Goal: Task Accomplishment & Management: Manage account settings

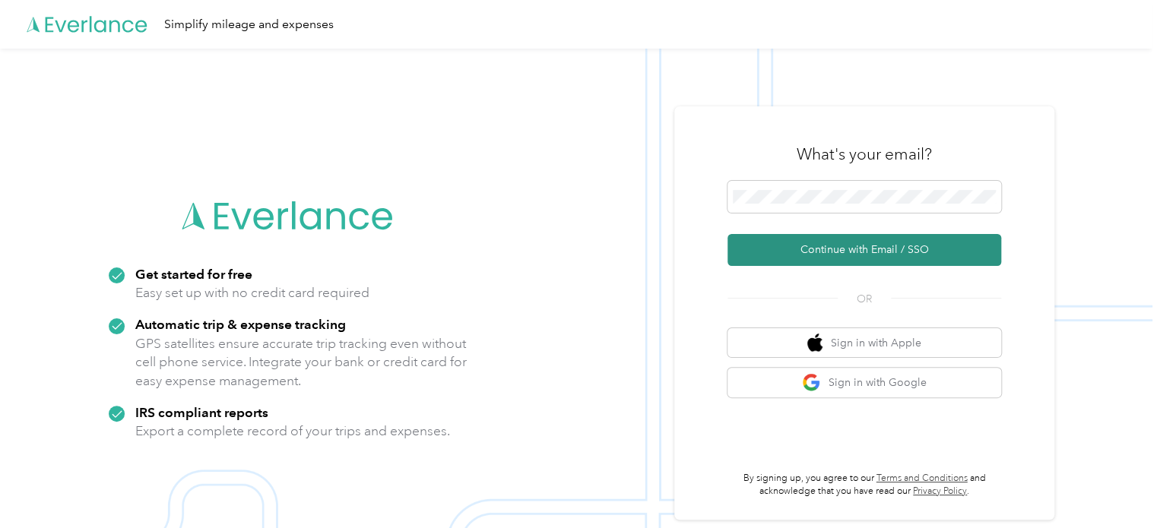
drag, startPoint x: 787, startPoint y: 241, endPoint x: 774, endPoint y: 245, distance: 14.4
click at [787, 241] on button "Continue with Email / SSO" at bounding box center [864, 250] width 274 height 32
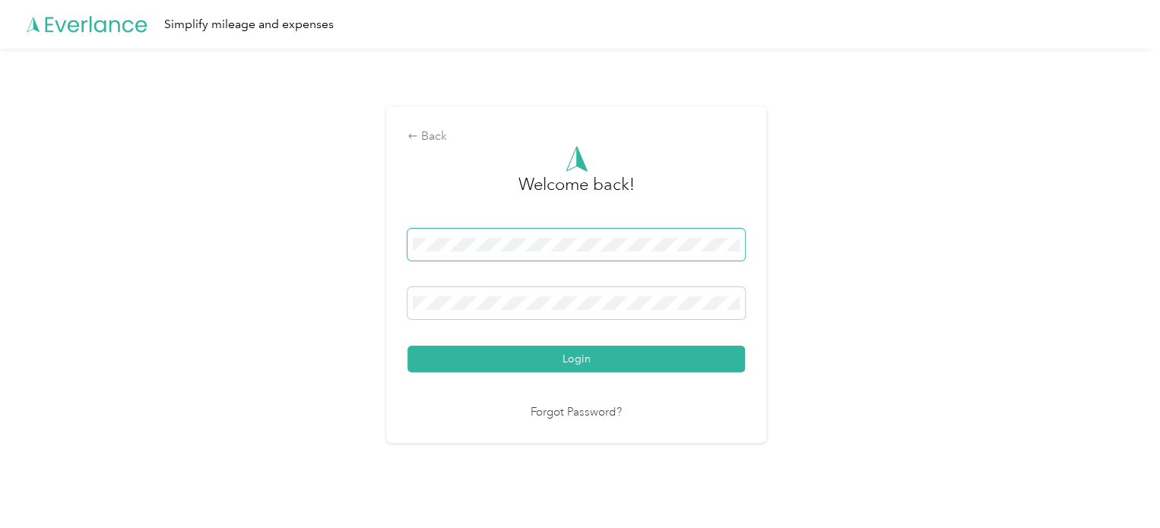
click at [407, 346] on button "Login" at bounding box center [575, 359] width 337 height 27
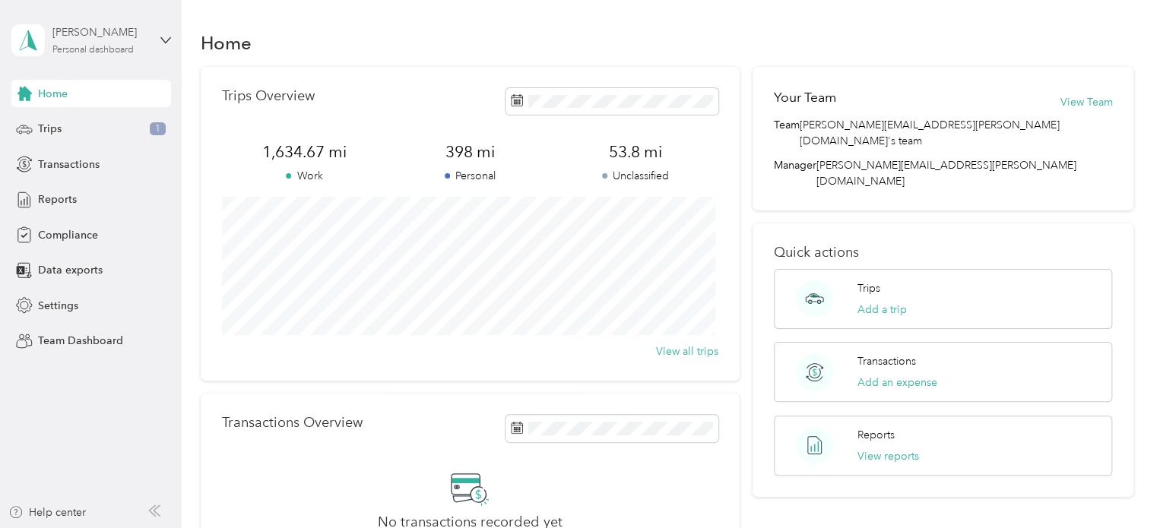
click at [82, 48] on div "Personal dashboard" at bounding box center [92, 50] width 81 height 9
click at [61, 123] on div "Team dashboard" at bounding box center [64, 119] width 81 height 16
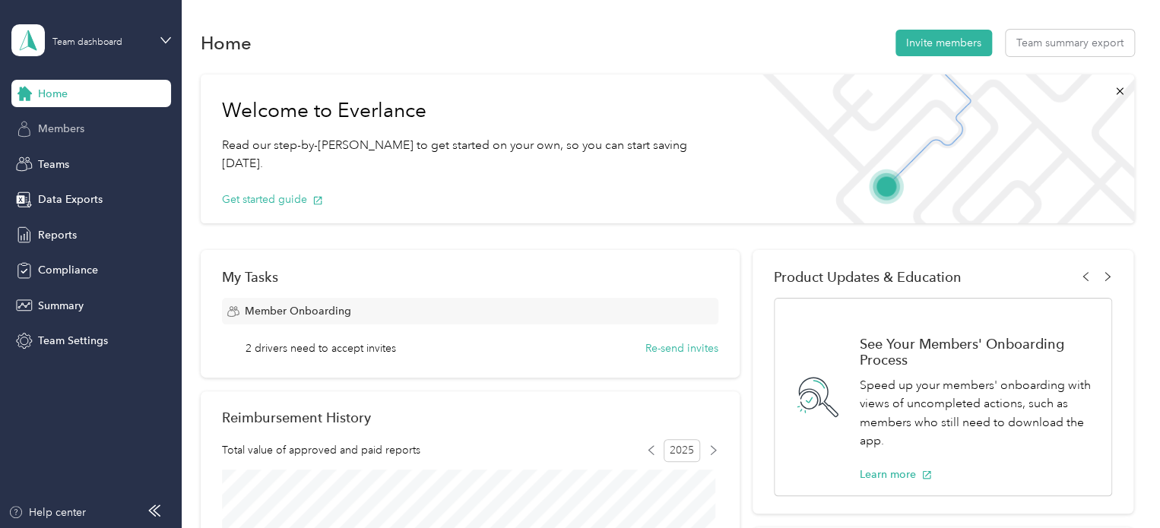
click at [57, 133] on span "Members" at bounding box center [61, 129] width 46 height 16
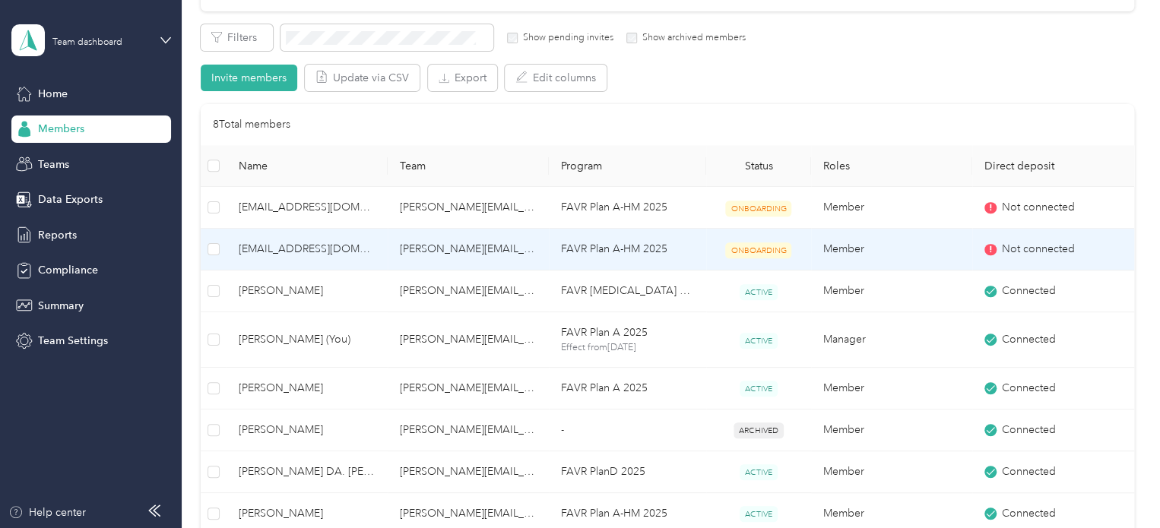
scroll to position [304, 0]
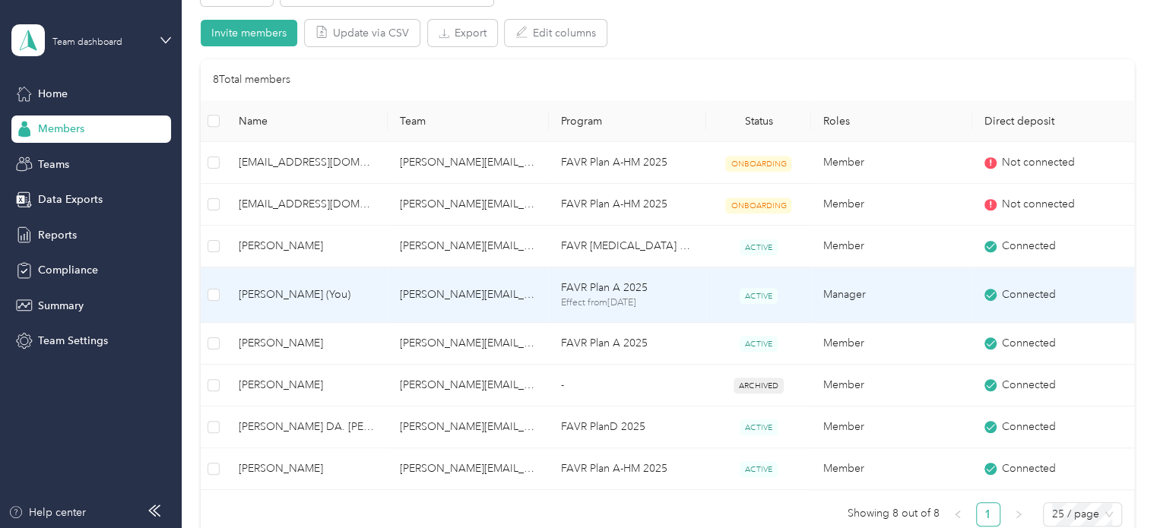
click at [274, 290] on span "[PERSON_NAME] (You)" at bounding box center [307, 295] width 137 height 17
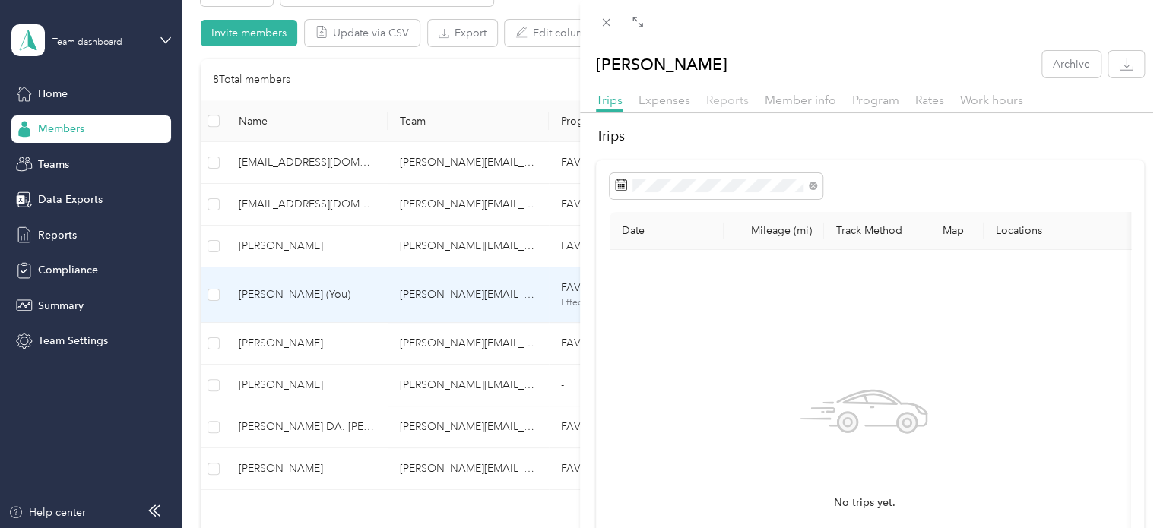
click at [721, 100] on span "Reports" at bounding box center [727, 100] width 43 height 14
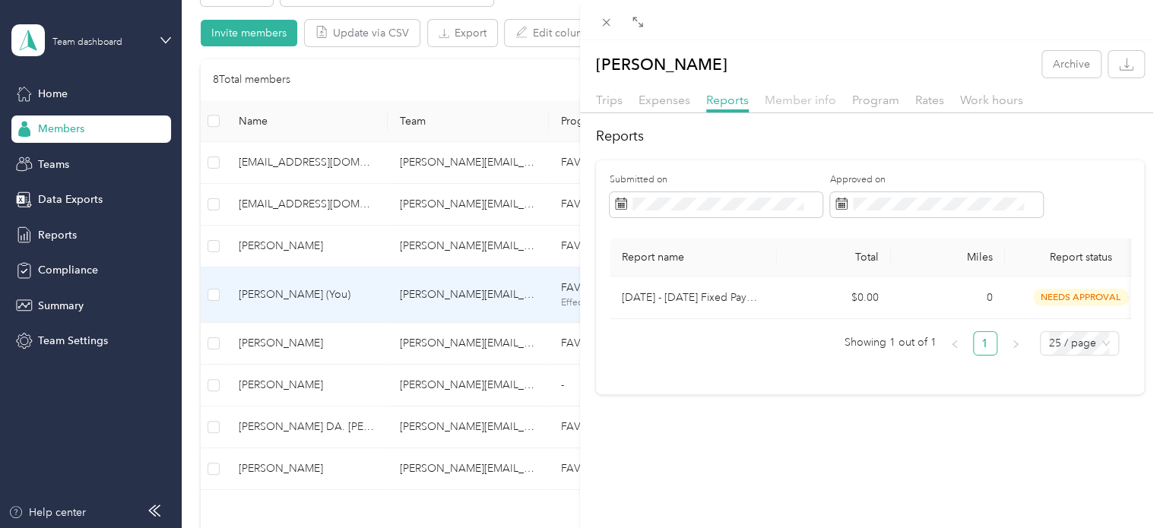
click at [804, 100] on span "Member info" at bounding box center [800, 100] width 71 height 14
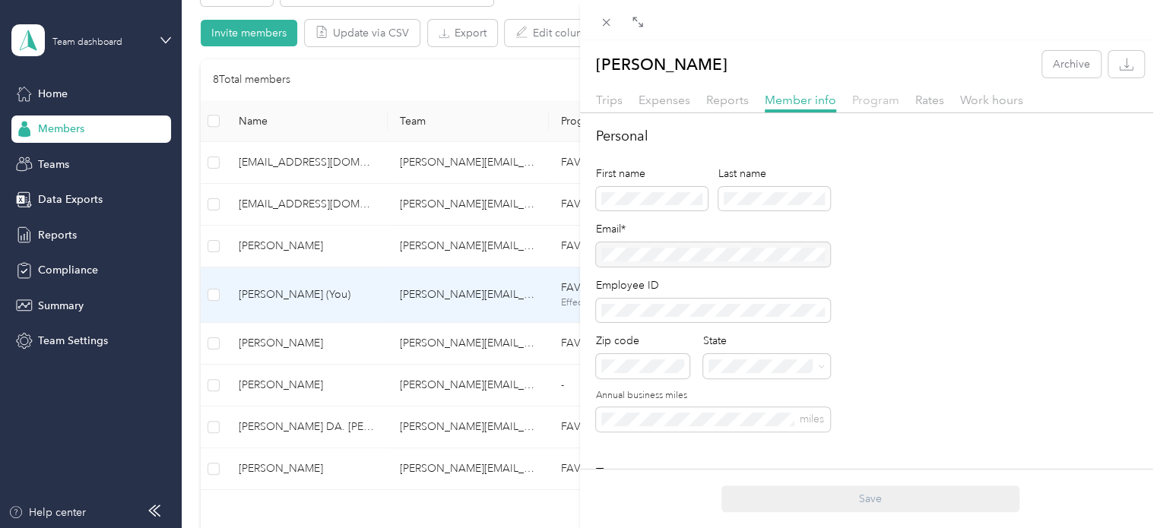
click at [884, 101] on span "Program" at bounding box center [875, 100] width 47 height 14
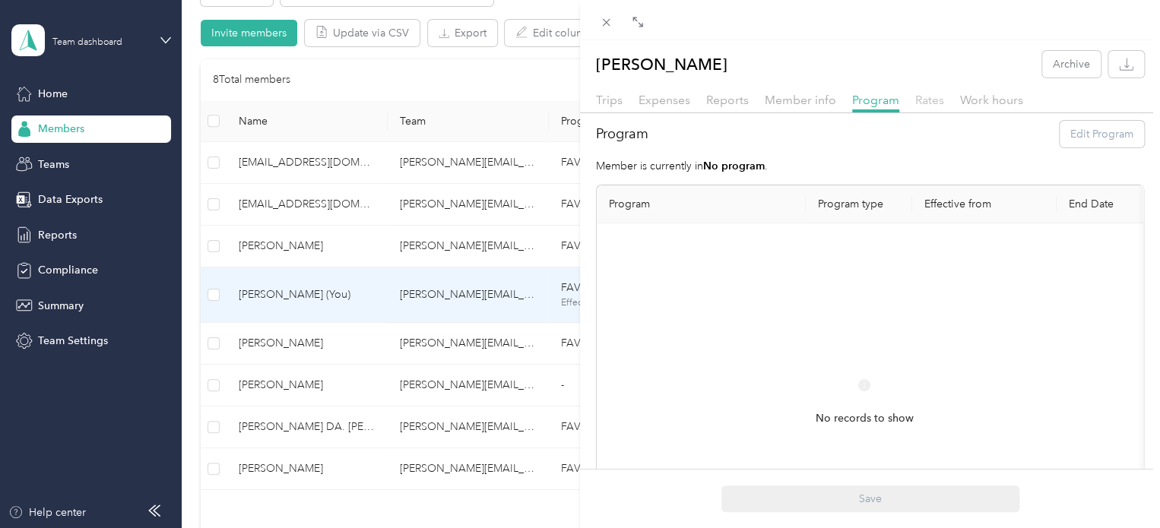
click at [923, 101] on span "Rates" at bounding box center [929, 100] width 29 height 14
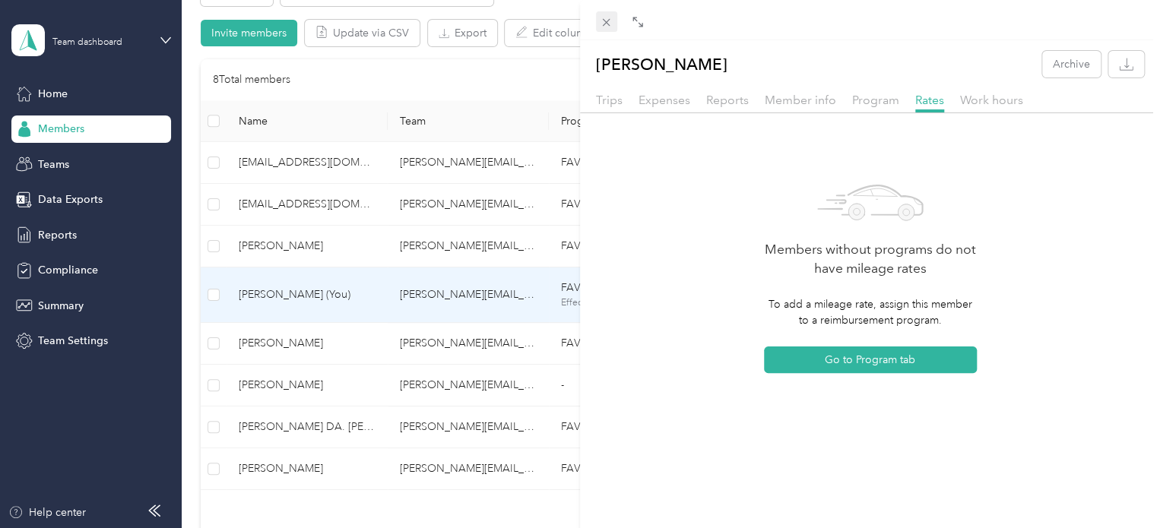
click at [608, 21] on icon at bounding box center [607, 23] width 8 height 8
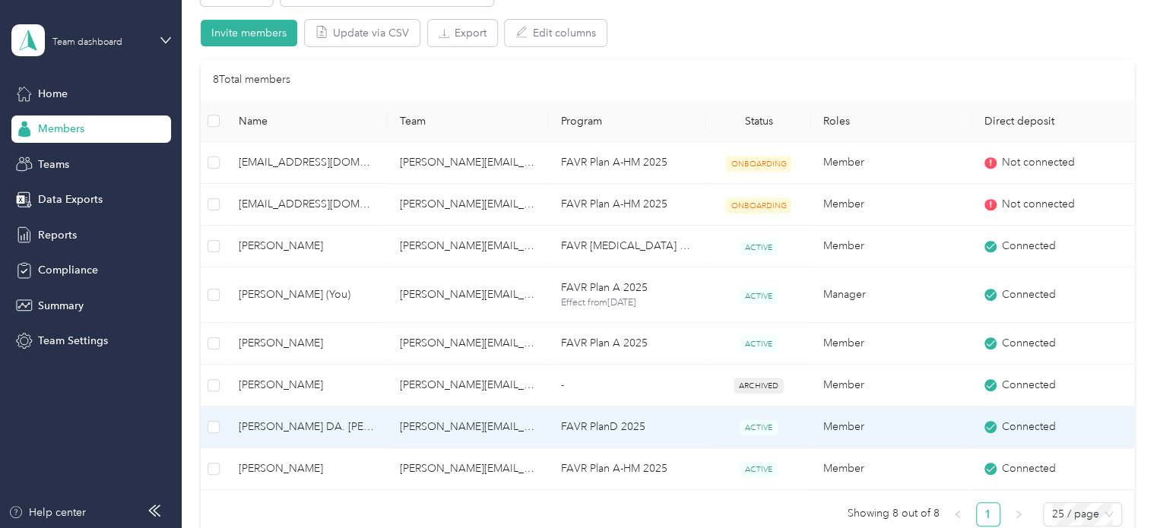
click at [421, 425] on td "[PERSON_NAME][EMAIL_ADDRESS][PERSON_NAME][DOMAIN_NAME]" at bounding box center [468, 428] width 161 height 42
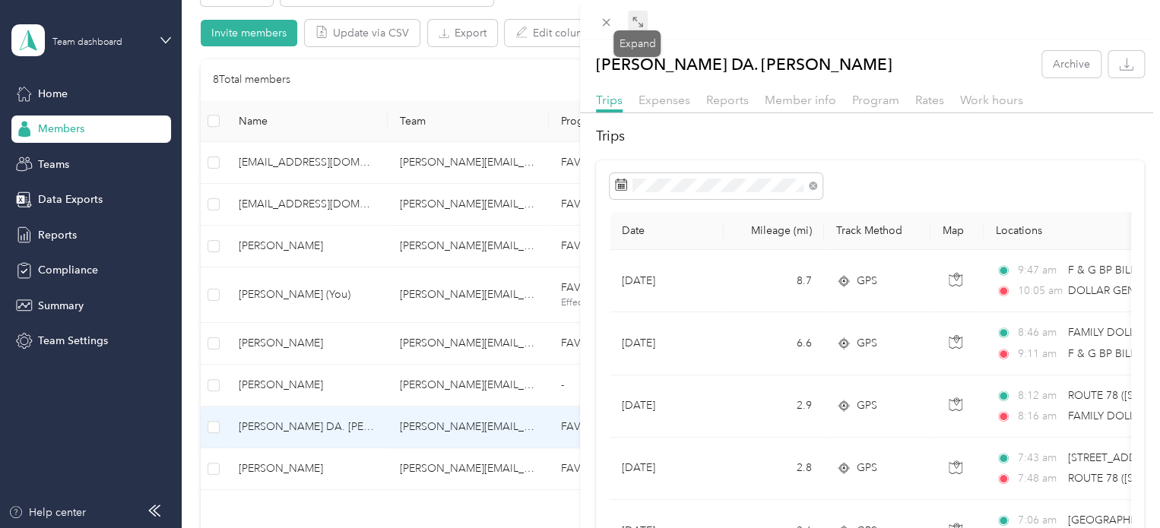
click at [638, 24] on icon at bounding box center [638, 22] width 12 height 12
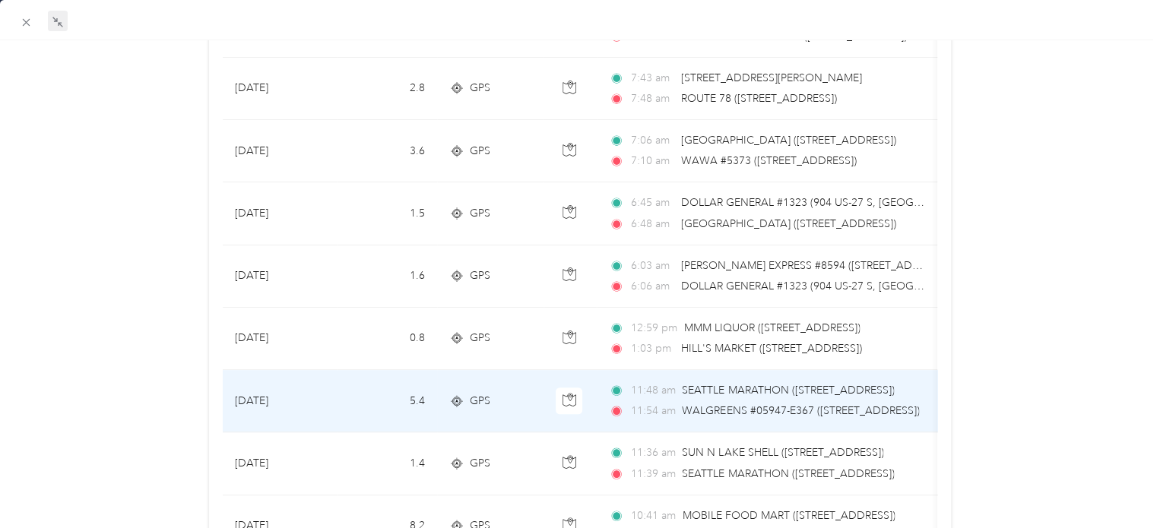
scroll to position [304, 0]
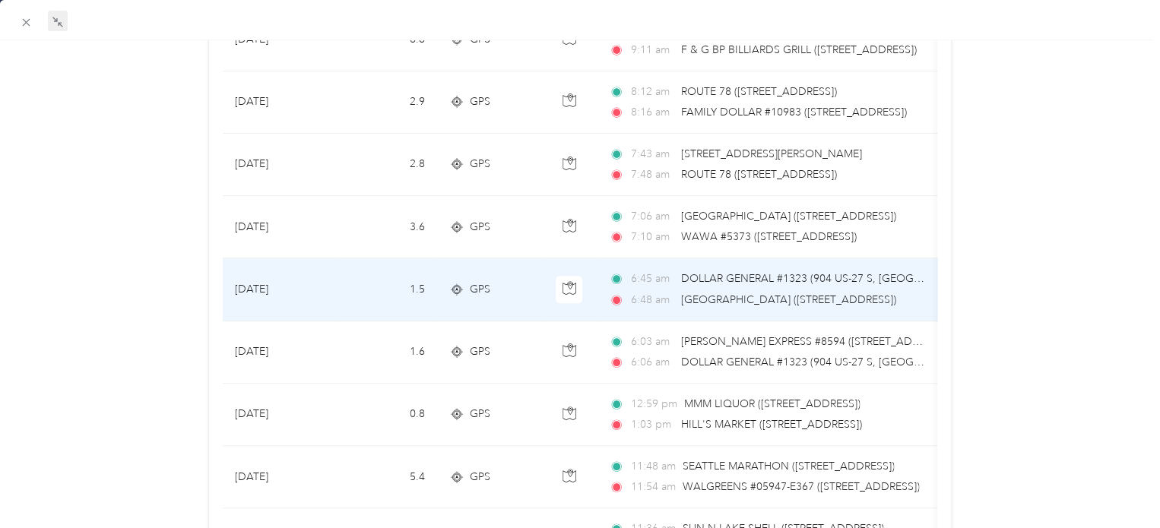
click at [702, 279] on span "DOLLAR GENERAL #1323 (904 US-27 S, [GEOGRAPHIC_DATA], [GEOGRAPHIC_DATA])" at bounding box center [894, 278] width 426 height 13
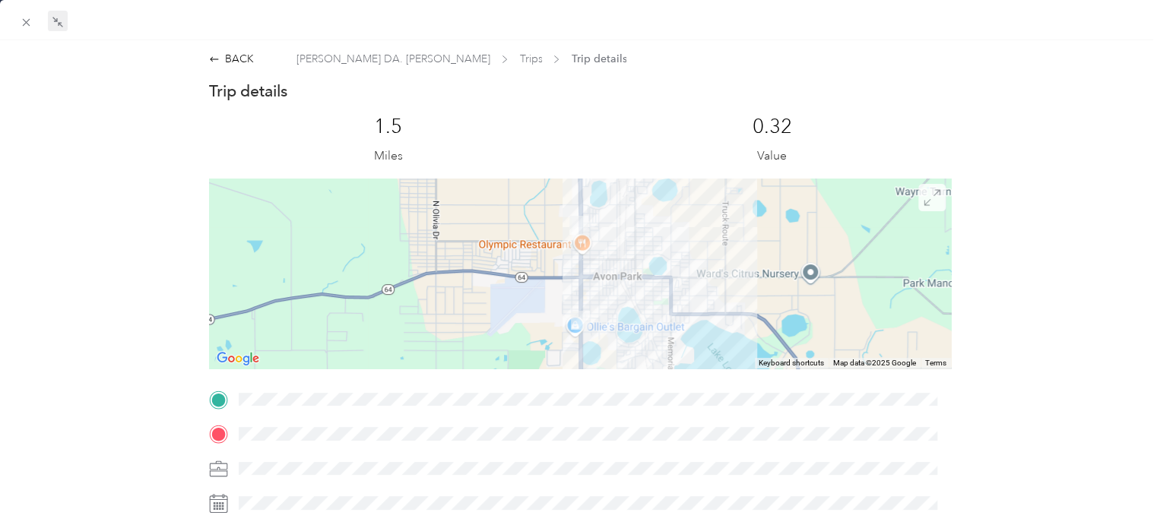
click at [918, 204] on span at bounding box center [931, 197] width 27 height 27
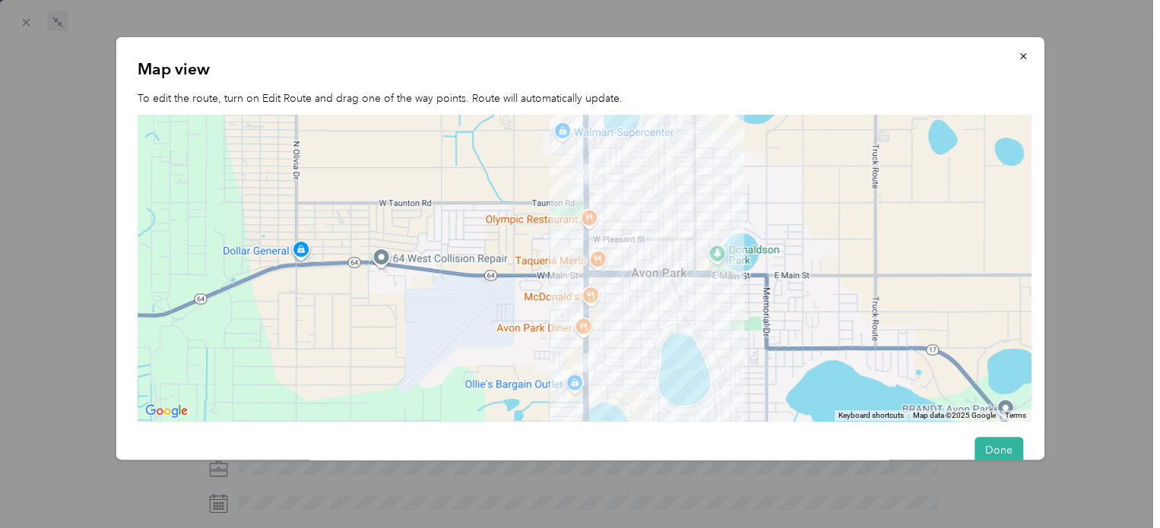
click at [581, 175] on img at bounding box center [584, 173] width 31 height 31
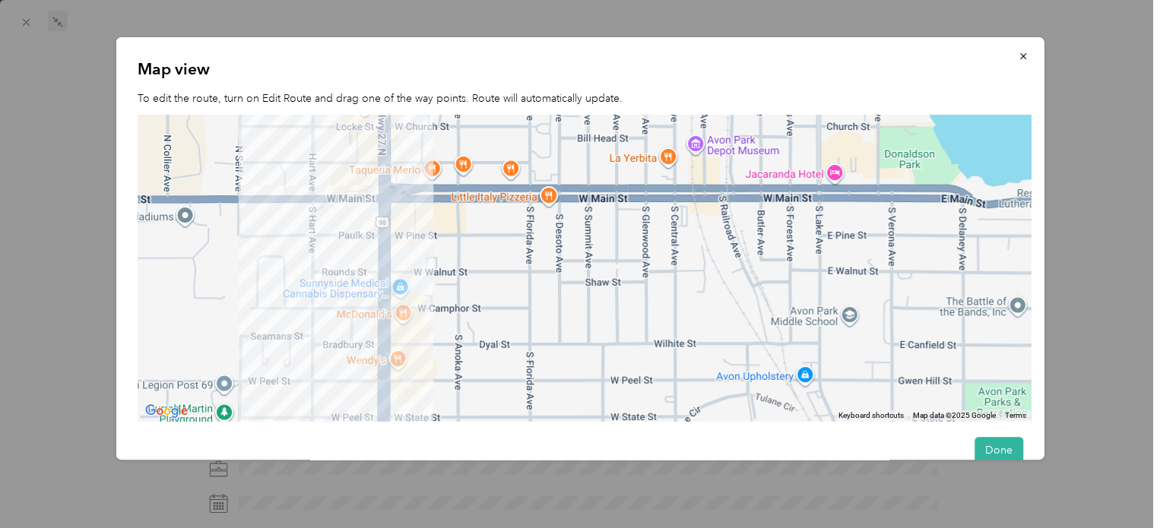
drag, startPoint x: 374, startPoint y: 305, endPoint x: 686, endPoint y: 422, distance: 333.6
click at [686, 422] on div "Map view To edit the route, turn on Edit Route and drag one of the way points. …" at bounding box center [580, 248] width 928 height 423
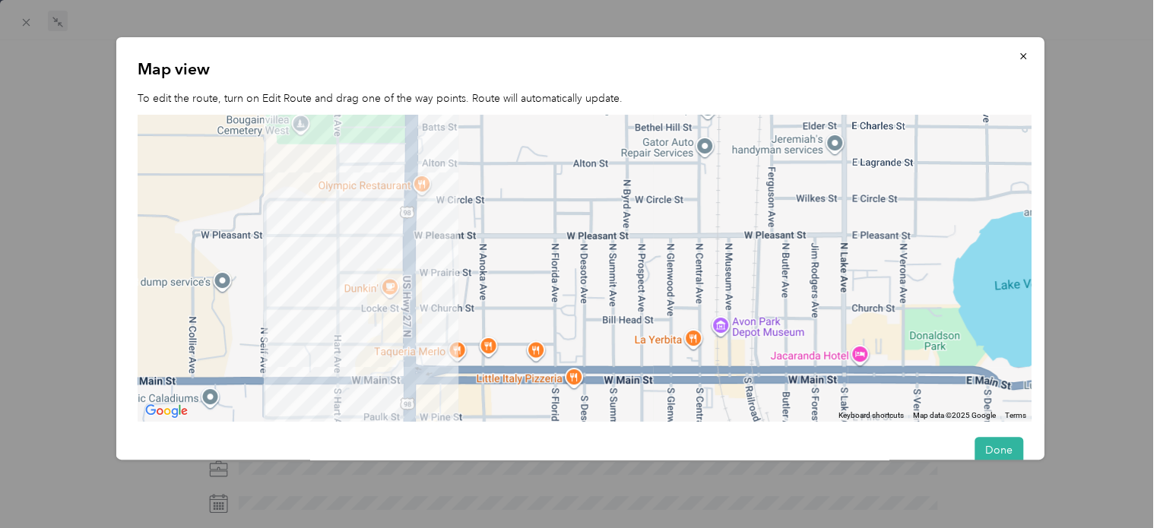
drag, startPoint x: 531, startPoint y: 262, endPoint x: 556, endPoint y: 448, distance: 187.1
click at [556, 448] on div "Map view To edit the route, turn on Edit Route and drag one of the way points. …" at bounding box center [580, 248] width 928 height 423
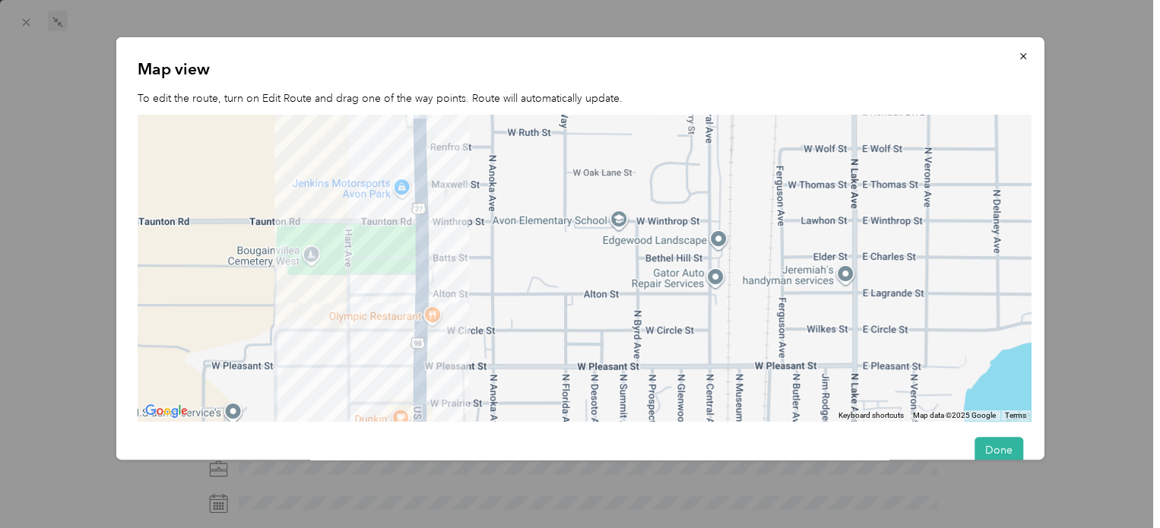
drag, startPoint x: 529, startPoint y: 223, endPoint x: 546, endPoint y: 379, distance: 156.8
click at [546, 379] on div at bounding box center [584, 268] width 893 height 306
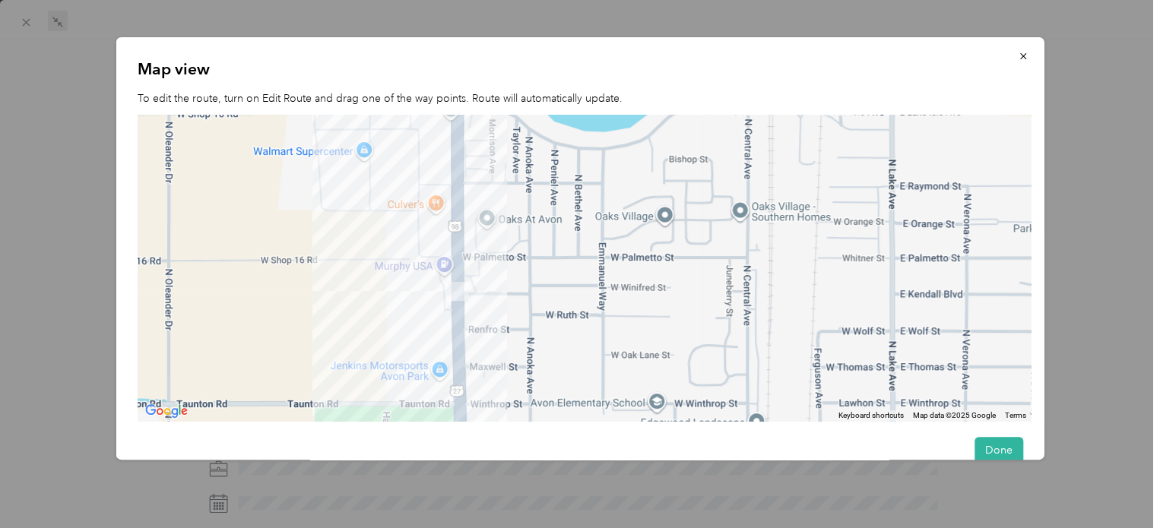
drag, startPoint x: 523, startPoint y: 200, endPoint x: 553, endPoint y: 363, distance: 166.2
click at [553, 363] on div at bounding box center [584, 268] width 893 height 306
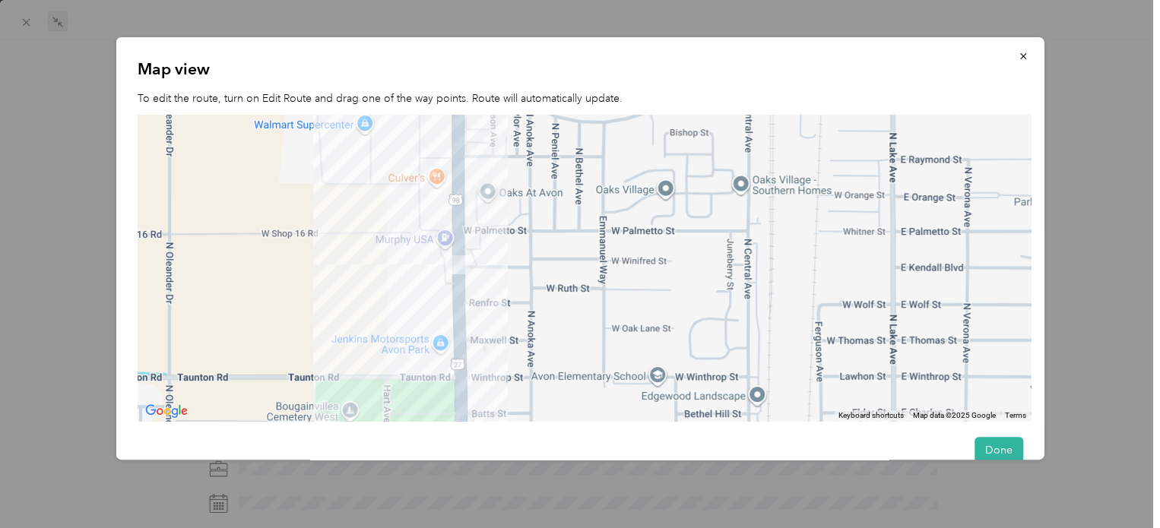
drag, startPoint x: 550, startPoint y: 343, endPoint x: 559, endPoint y: 240, distance: 103.0
click at [559, 240] on div at bounding box center [584, 268] width 893 height 306
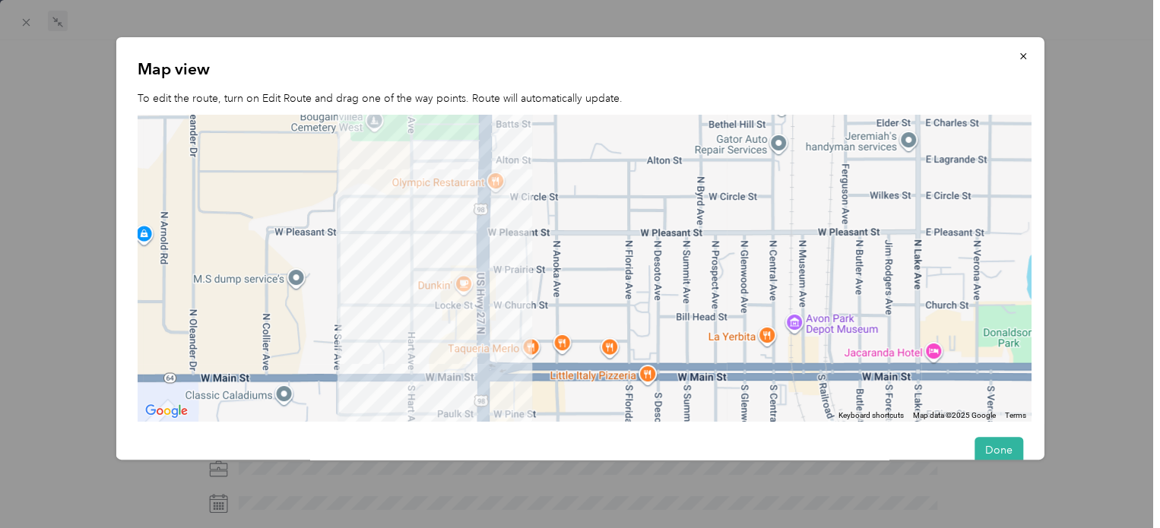
drag, startPoint x: 569, startPoint y: 315, endPoint x: 559, endPoint y: 179, distance: 137.2
click at [561, 182] on div at bounding box center [584, 268] width 893 height 306
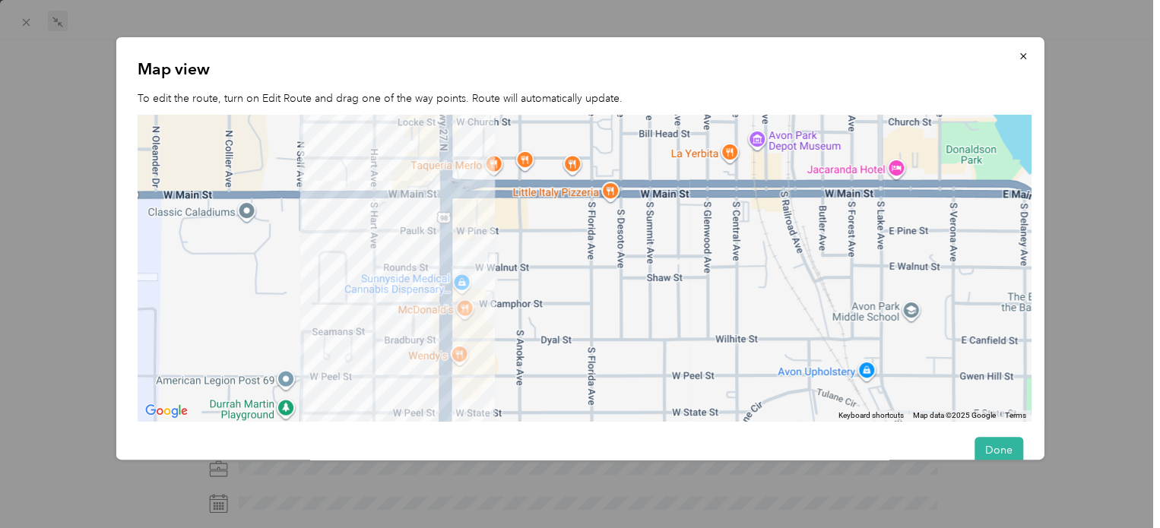
drag, startPoint x: 575, startPoint y: 306, endPoint x: 556, endPoint y: 204, distance: 104.5
click at [556, 216] on div at bounding box center [584, 268] width 893 height 306
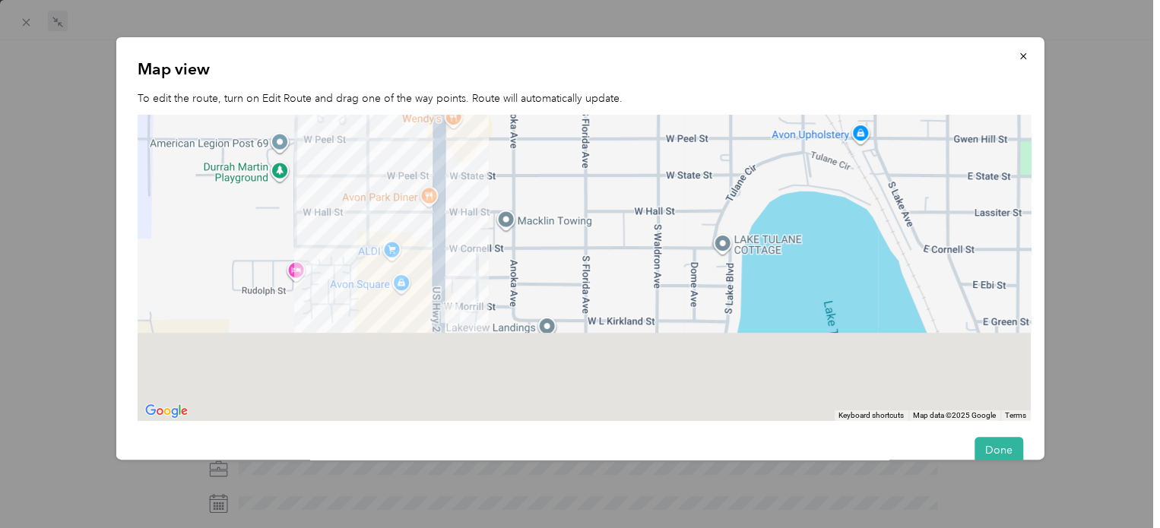
drag, startPoint x: 550, startPoint y: 315, endPoint x: 562, endPoint y: 157, distance: 157.8
click at [564, 160] on div at bounding box center [584, 268] width 893 height 306
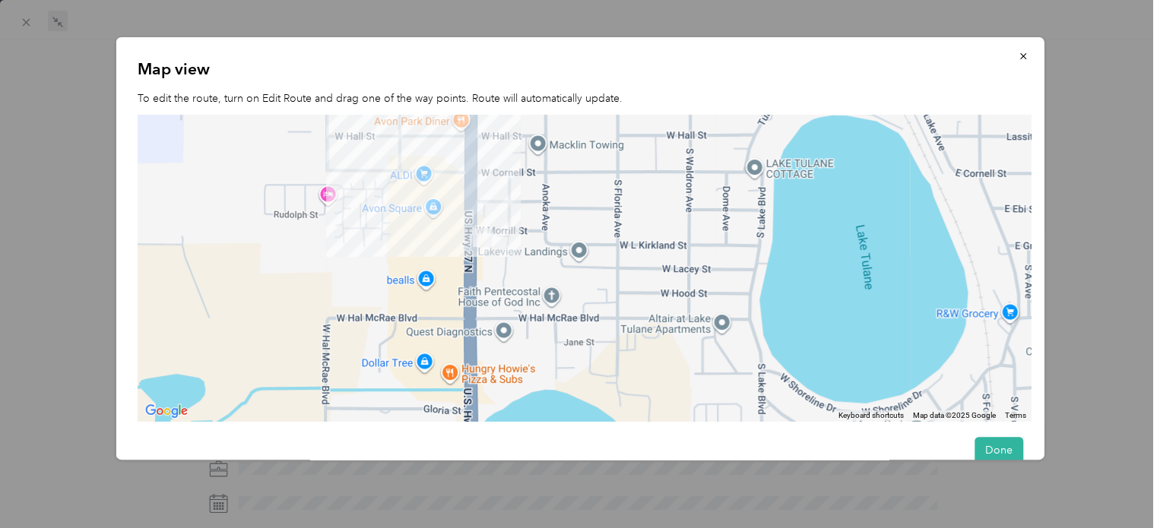
drag, startPoint x: 594, startPoint y: 169, endPoint x: 606, endPoint y: 355, distance: 185.8
click at [606, 355] on div at bounding box center [584, 268] width 893 height 306
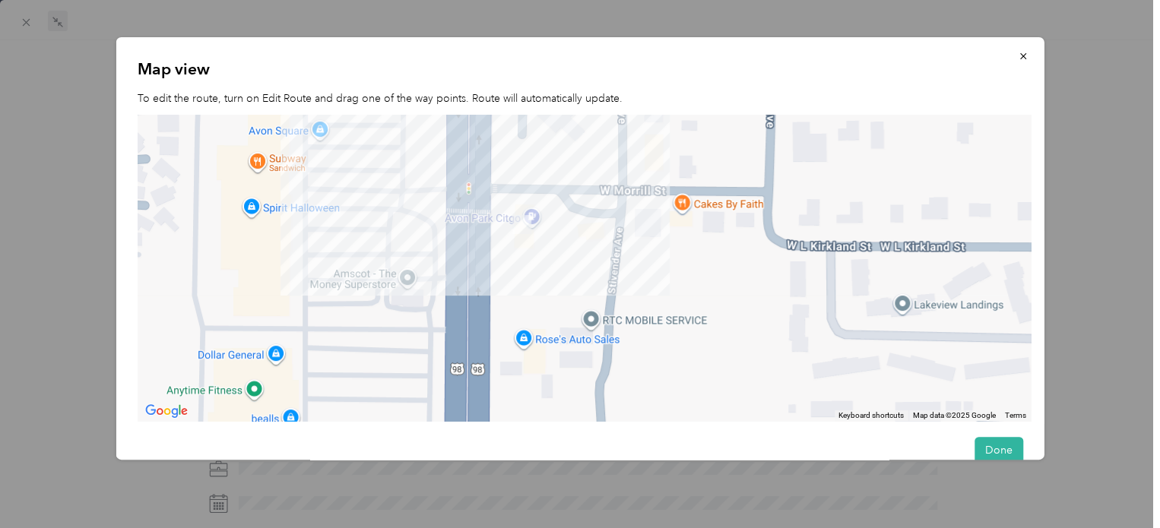
drag, startPoint x: 346, startPoint y: 244, endPoint x: 809, endPoint y: 383, distance: 484.0
click at [809, 383] on div at bounding box center [584, 268] width 893 height 306
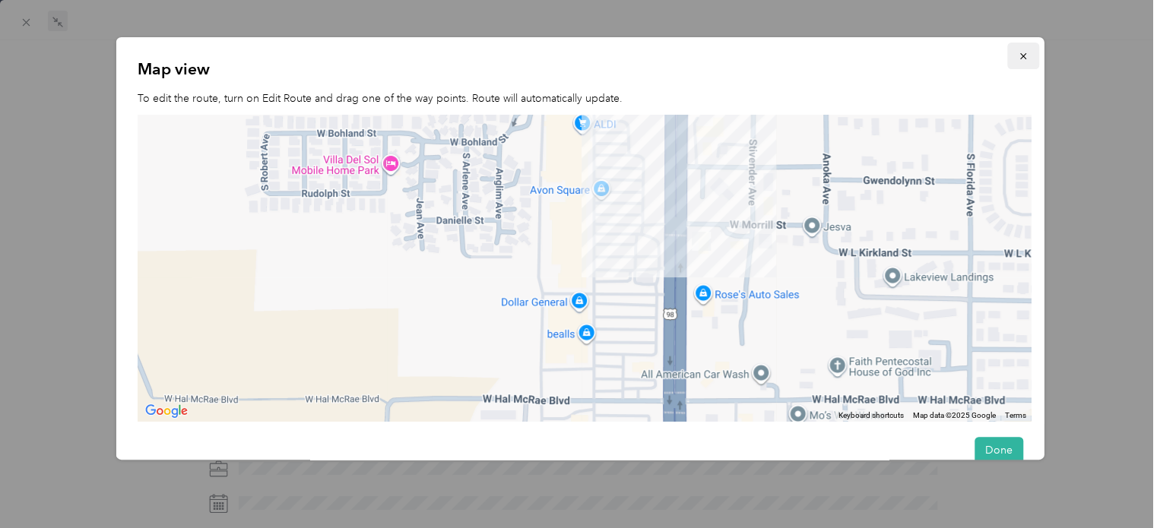
click at [1019, 55] on icon "button" at bounding box center [1022, 56] width 6 height 6
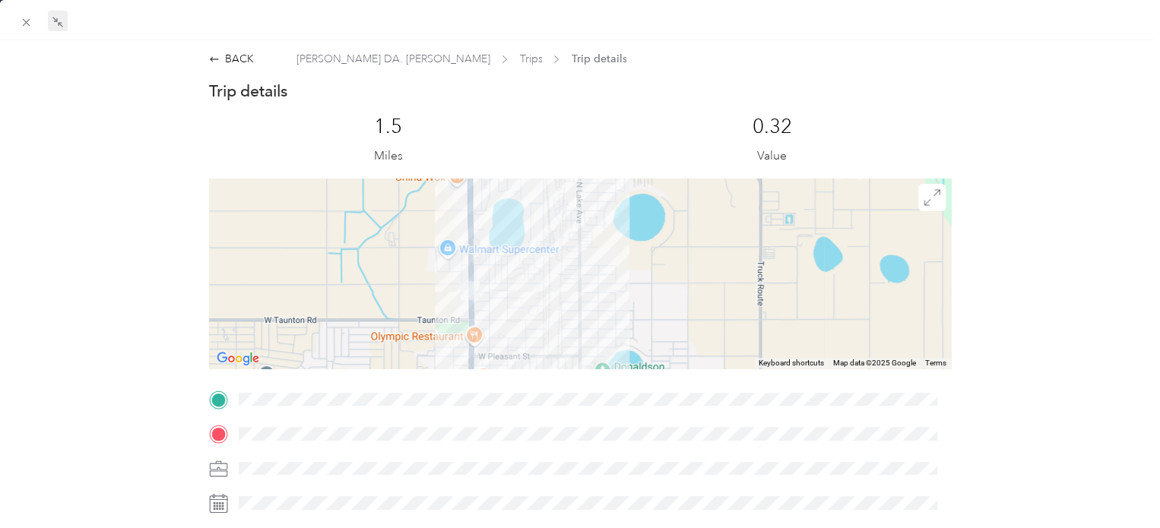
drag, startPoint x: 677, startPoint y: 234, endPoint x: 678, endPoint y: 372, distance: 138.3
click at [678, 372] on div "Trip details This trip cannot be edited because it is either under review, appr…" at bounding box center [579, 419] width 741 height 677
click at [519, 57] on span "Trips" at bounding box center [530, 59] width 23 height 16
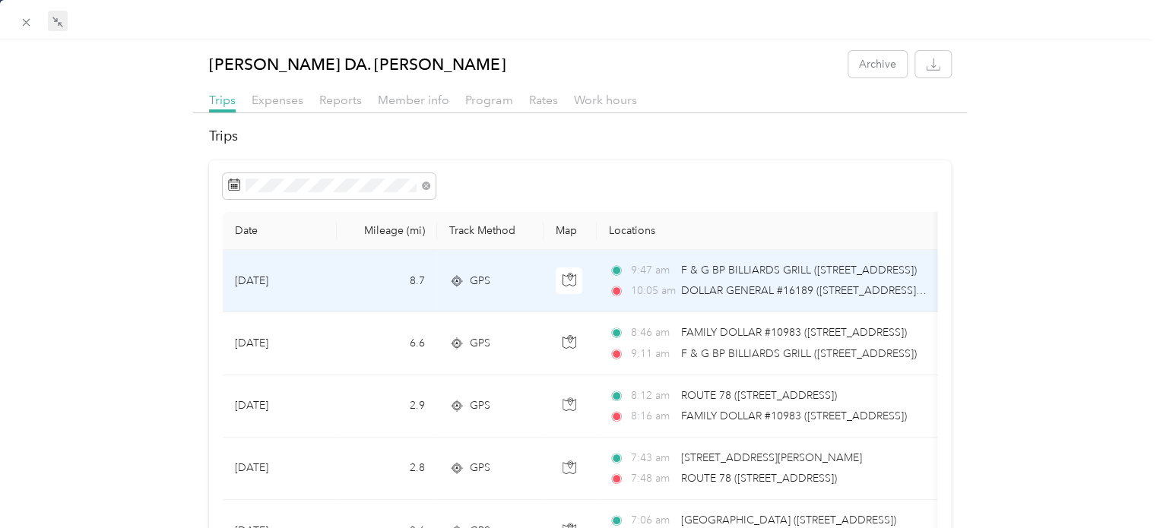
click at [635, 283] on span "10:05 am" at bounding box center [652, 291] width 43 height 17
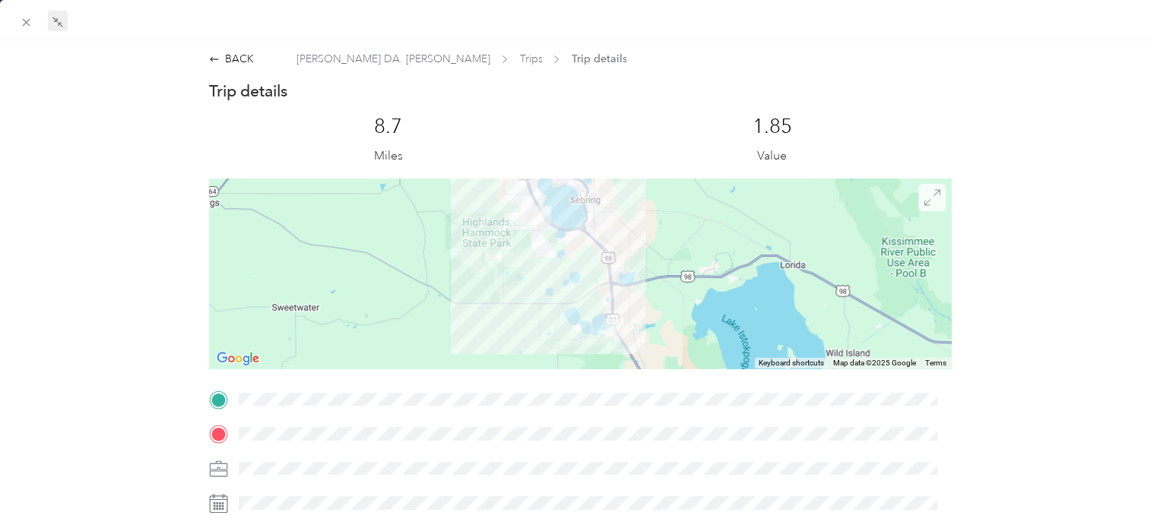
click at [923, 202] on icon at bounding box center [931, 197] width 17 height 17
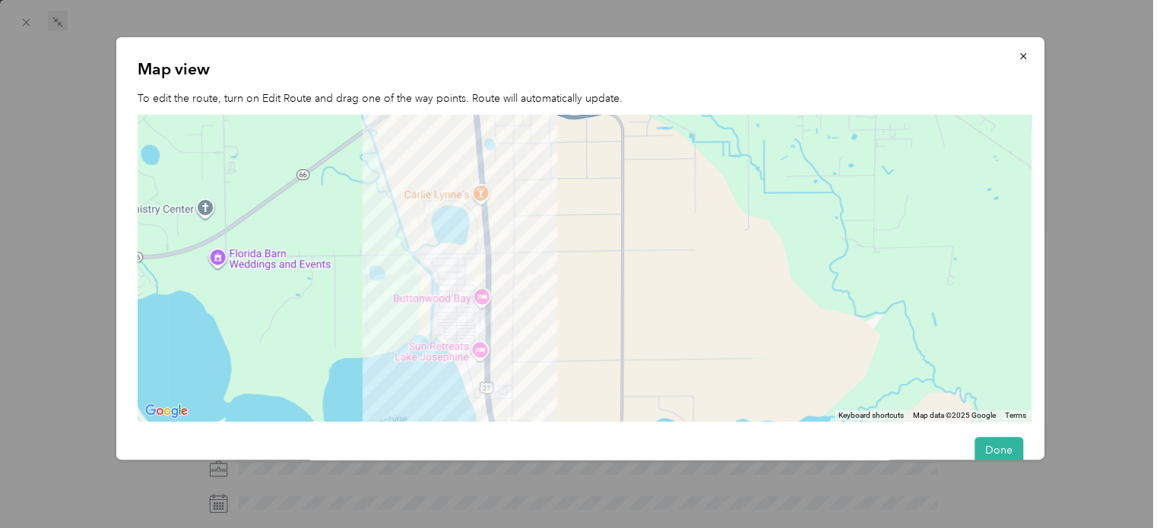
drag, startPoint x: 658, startPoint y: 358, endPoint x: 650, endPoint y: 179, distance: 179.6
click at [650, 179] on div at bounding box center [584, 268] width 893 height 306
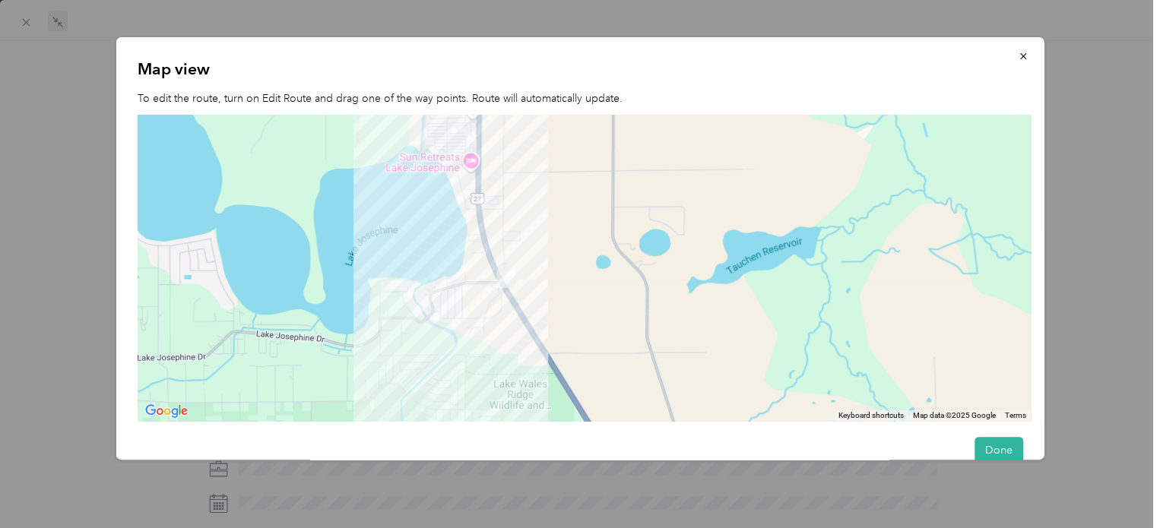
drag, startPoint x: 621, startPoint y: 290, endPoint x: 606, endPoint y: 230, distance: 62.7
click at [606, 230] on div at bounding box center [584, 268] width 893 height 306
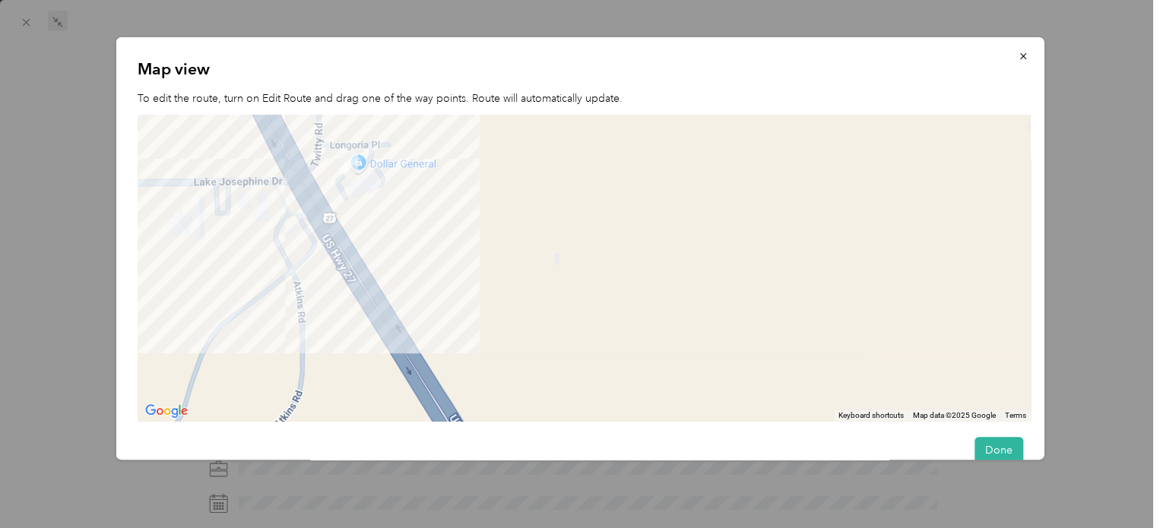
drag, startPoint x: 364, startPoint y: 254, endPoint x: 822, endPoint y: 452, distance: 498.7
click at [822, 452] on div "Map view To edit the route, turn on Edit Route and drag one of the way points. …" at bounding box center [580, 248] width 928 height 423
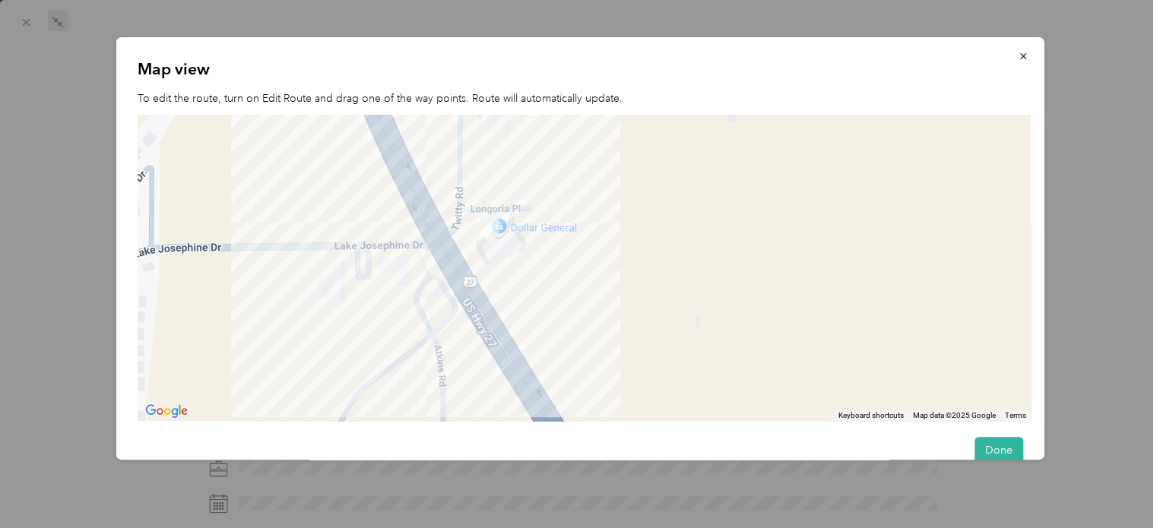
drag, startPoint x: 550, startPoint y: 309, endPoint x: 667, endPoint y: 355, distance: 126.3
click at [667, 355] on div at bounding box center [584, 268] width 893 height 306
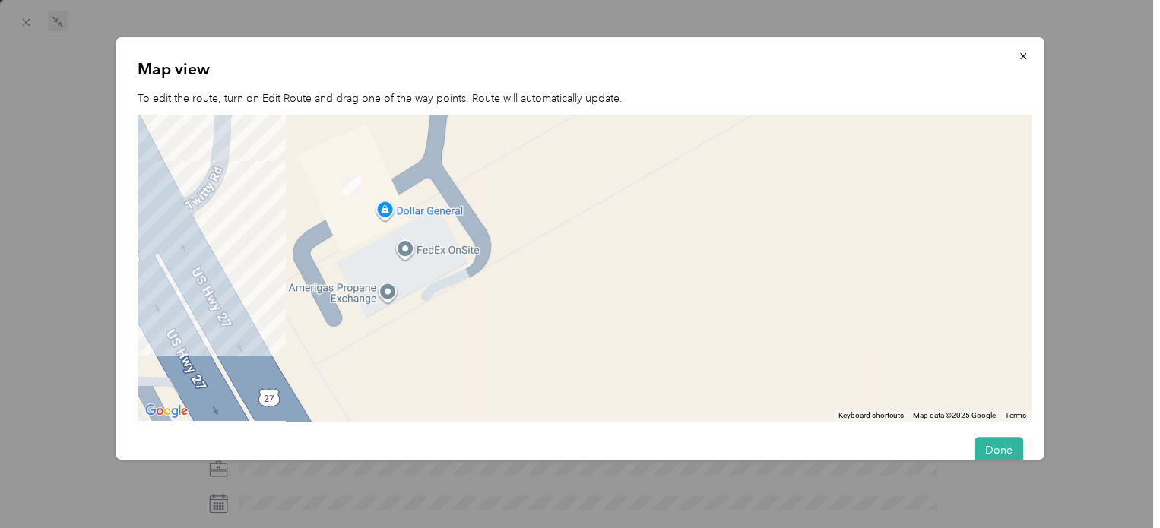
drag, startPoint x: 413, startPoint y: 261, endPoint x: 778, endPoint y: 331, distance: 371.5
click at [778, 331] on div at bounding box center [584, 268] width 893 height 306
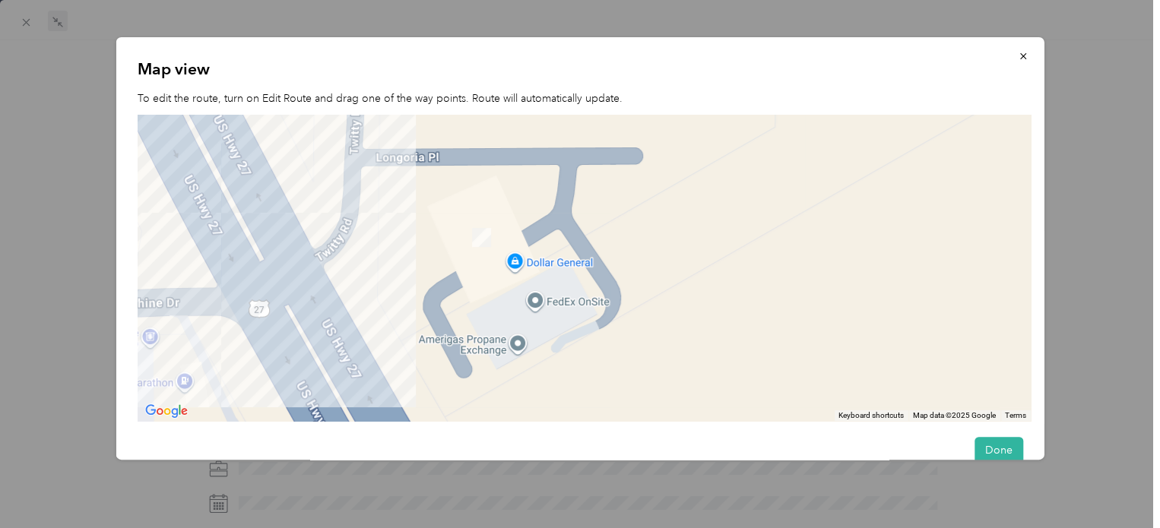
drag, startPoint x: 570, startPoint y: 262, endPoint x: 702, endPoint y: 315, distance: 141.8
click at [702, 315] on div at bounding box center [584, 268] width 893 height 306
